Goal: Information Seeking & Learning: Learn about a topic

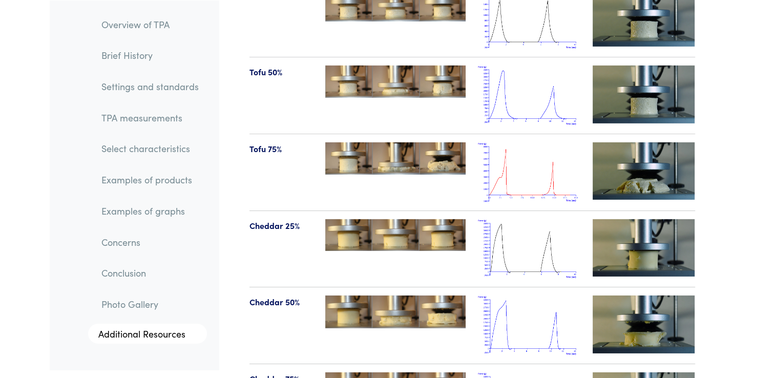
scroll to position [10914, 0]
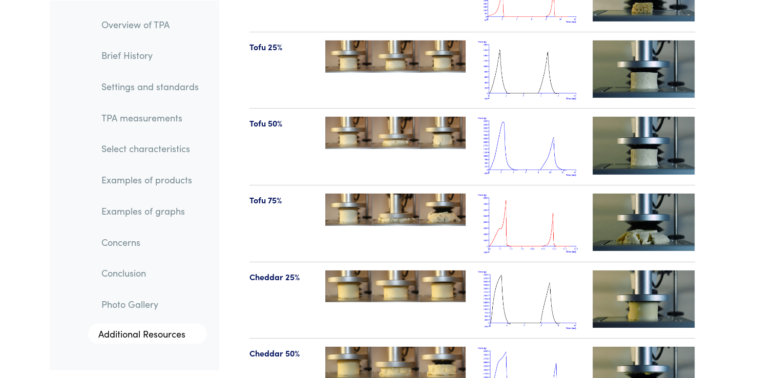
click at [510, 194] on img at bounding box center [529, 224] width 102 height 60
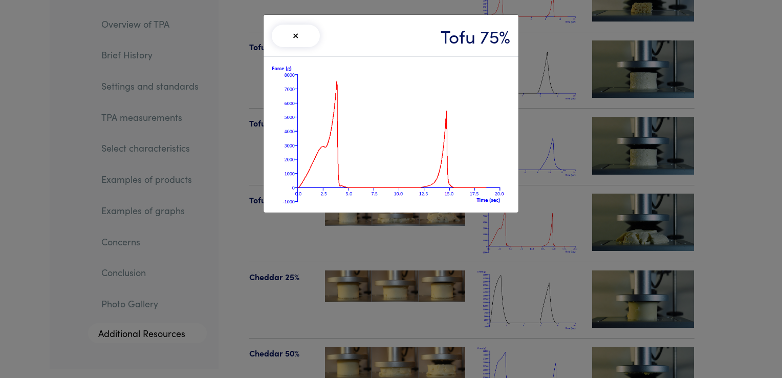
click at [294, 38] on button "×" at bounding box center [296, 36] width 48 height 23
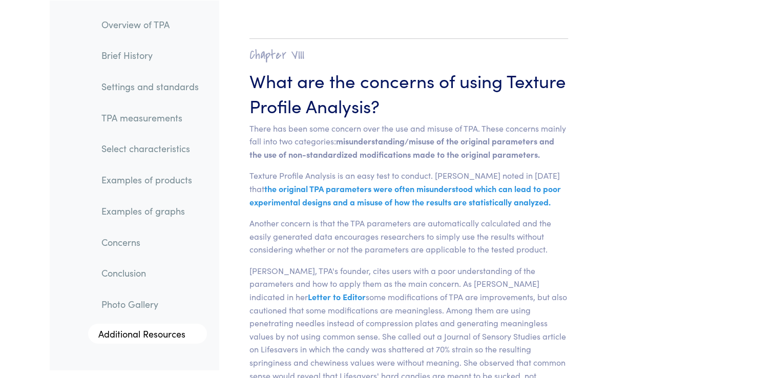
scroll to position [15077, 0]
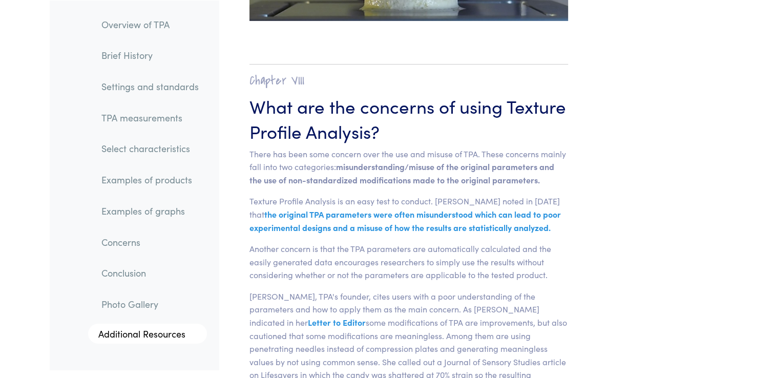
click at [126, 24] on link "Overview of TPA" at bounding box center [150, 24] width 114 height 24
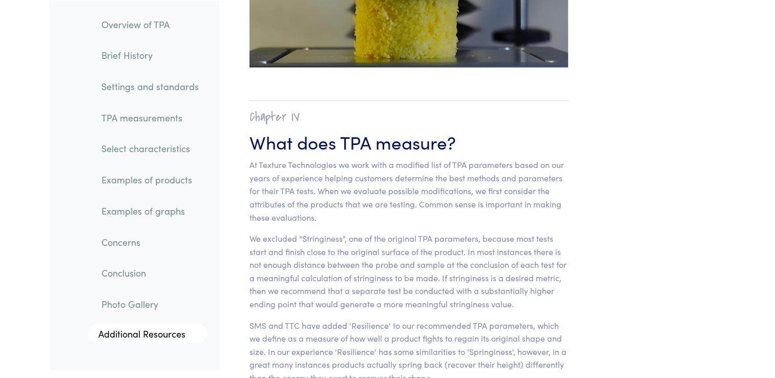
scroll to position [6429, 0]
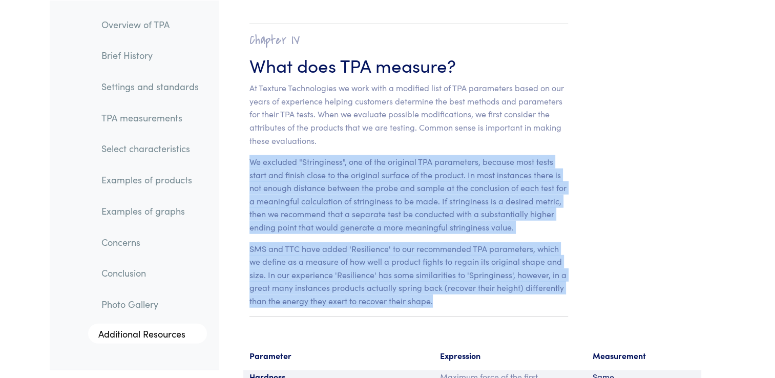
drag, startPoint x: 249, startPoint y: 145, endPoint x: 431, endPoint y: 282, distance: 227.5
click at [431, 282] on section "Chapter IV What does TPA measure? At Texture Technologies we work with a modifi…" at bounding box center [409, 170] width 368 height 334
copy section "We excluded "Stringiness", one of the original TPA parameters, because most tes…"
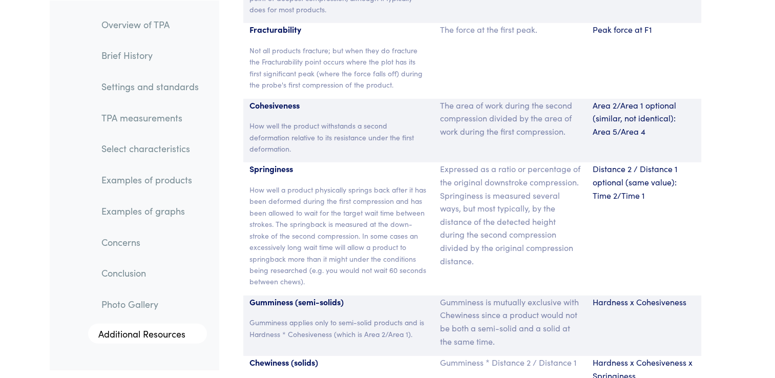
scroll to position [6877, 0]
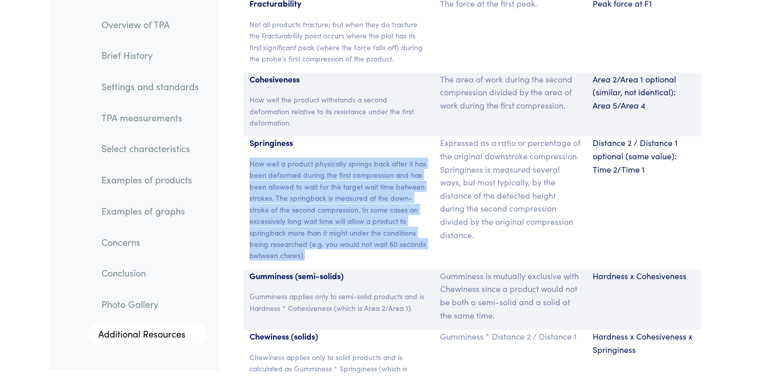
drag, startPoint x: 251, startPoint y: 150, endPoint x: 319, endPoint y: 240, distance: 113.1
click at [319, 240] on p "How well a product physically springs back after it has been deformed during th…" at bounding box center [338, 209] width 179 height 103
copy p "How well a product physically springs back after it has been deformed during th…"
click at [235, 143] on section "Parameter Expression Measurement Hardness The peak force that occurs during the…" at bounding box center [472, 196] width 495 height 616
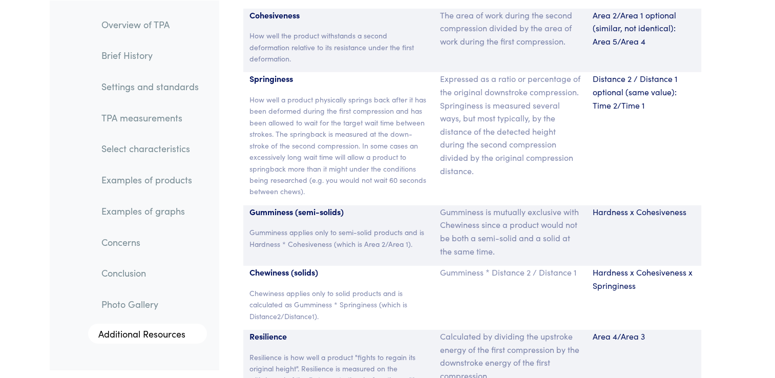
scroll to position [7018, 0]
